Goal: Information Seeking & Learning: Learn about a topic

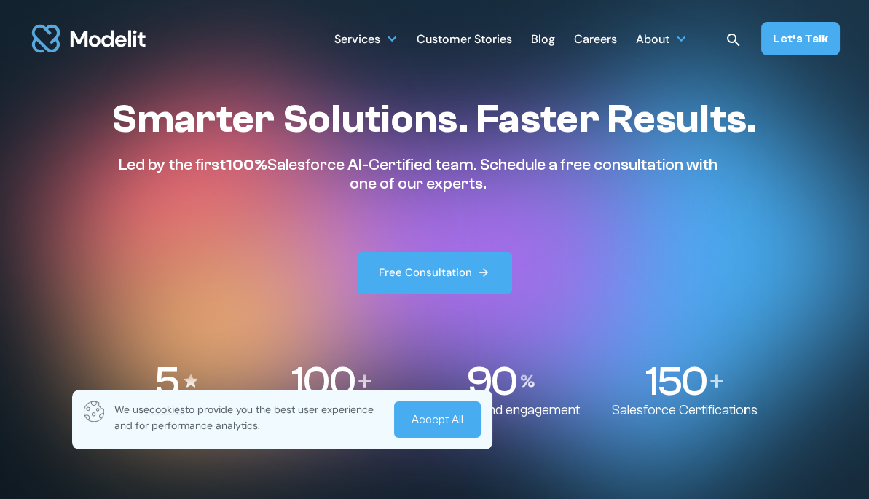
click at [598, 42] on div "Careers" at bounding box center [595, 40] width 43 height 28
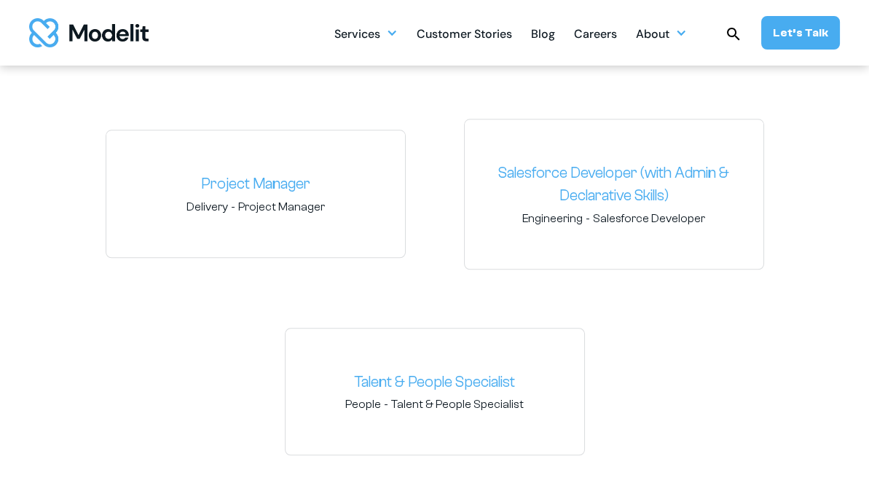
scroll to position [2233, 0]
click at [260, 181] on link "Project Manager" at bounding box center [255, 185] width 275 height 23
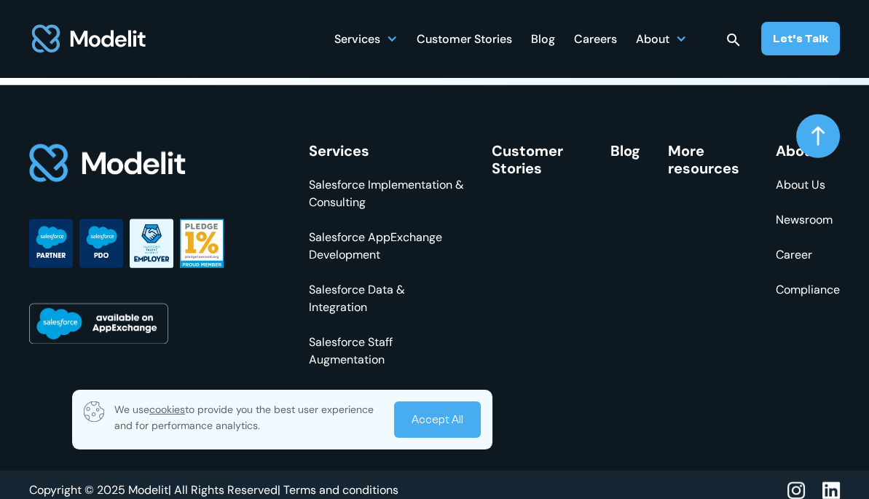
scroll to position [5714, 0]
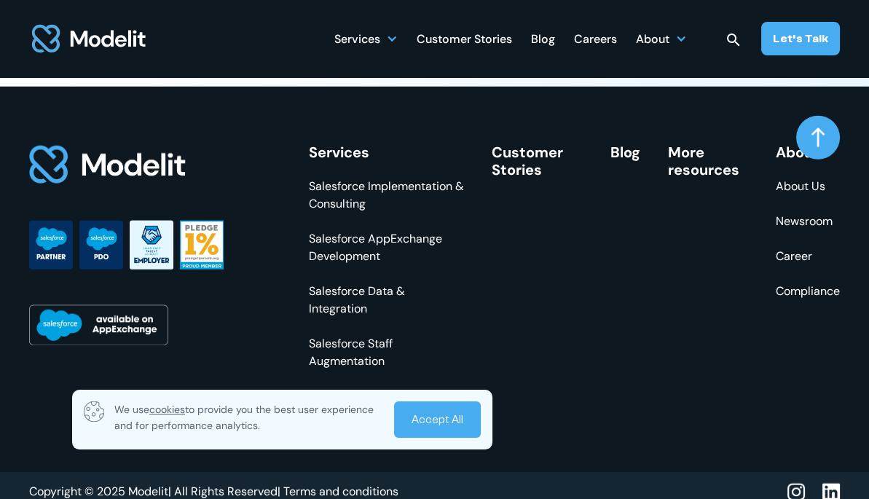
click at [667, 39] on div "About" at bounding box center [653, 40] width 34 height 28
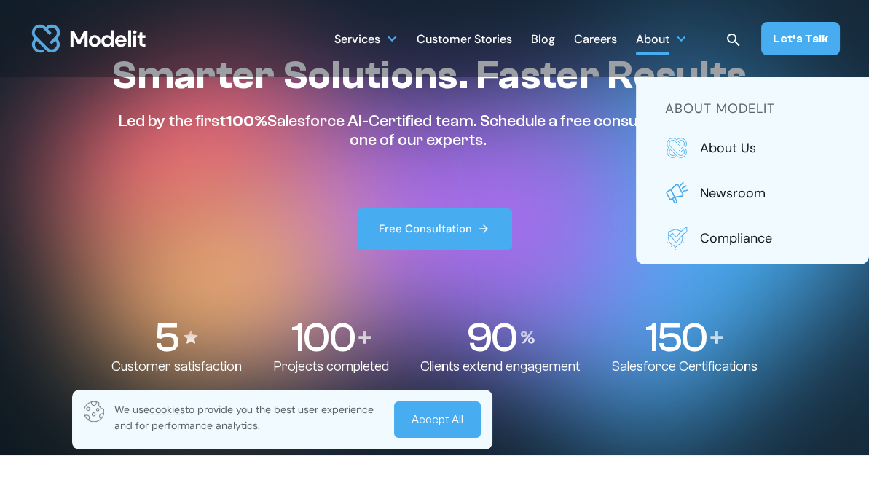
scroll to position [0, 0]
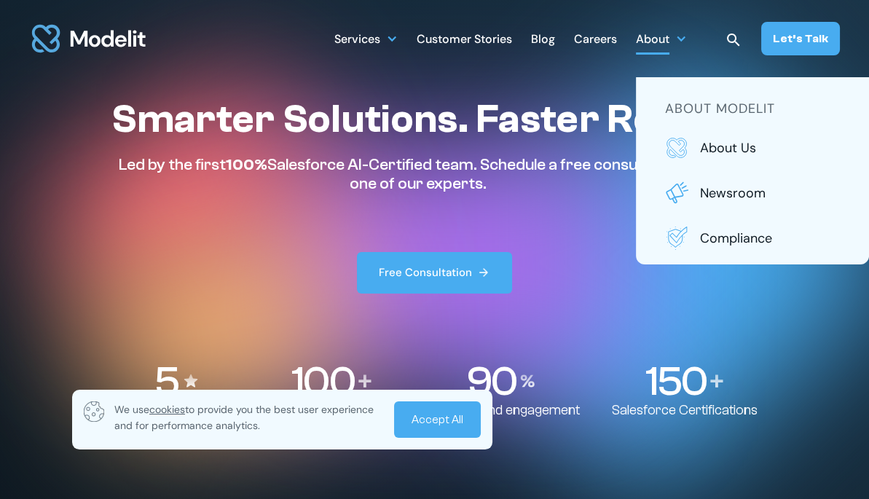
click at [364, 42] on div "Services" at bounding box center [357, 40] width 46 height 28
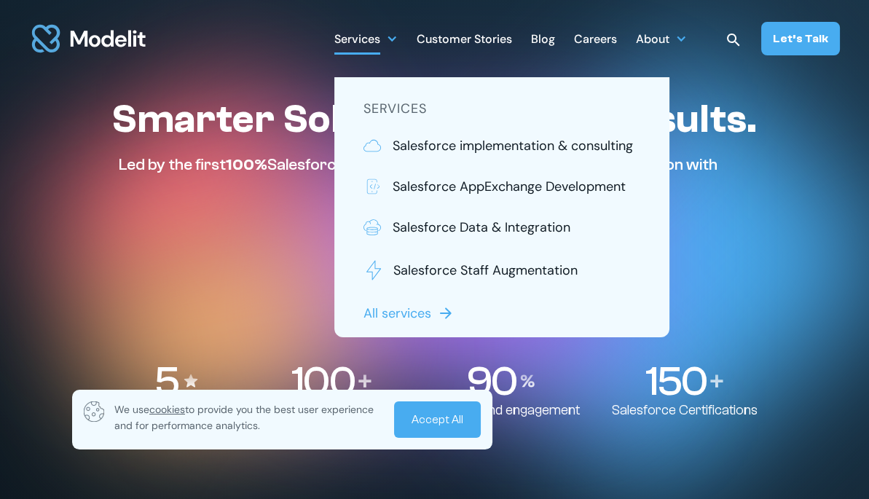
click at [422, 312] on p "All services" at bounding box center [397, 313] width 68 height 19
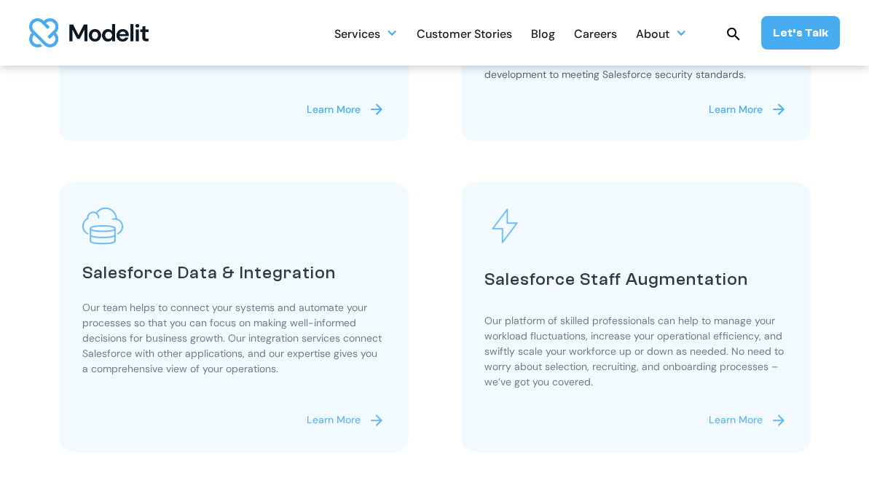
scroll to position [679, 0]
